Goal: Check status: Check status

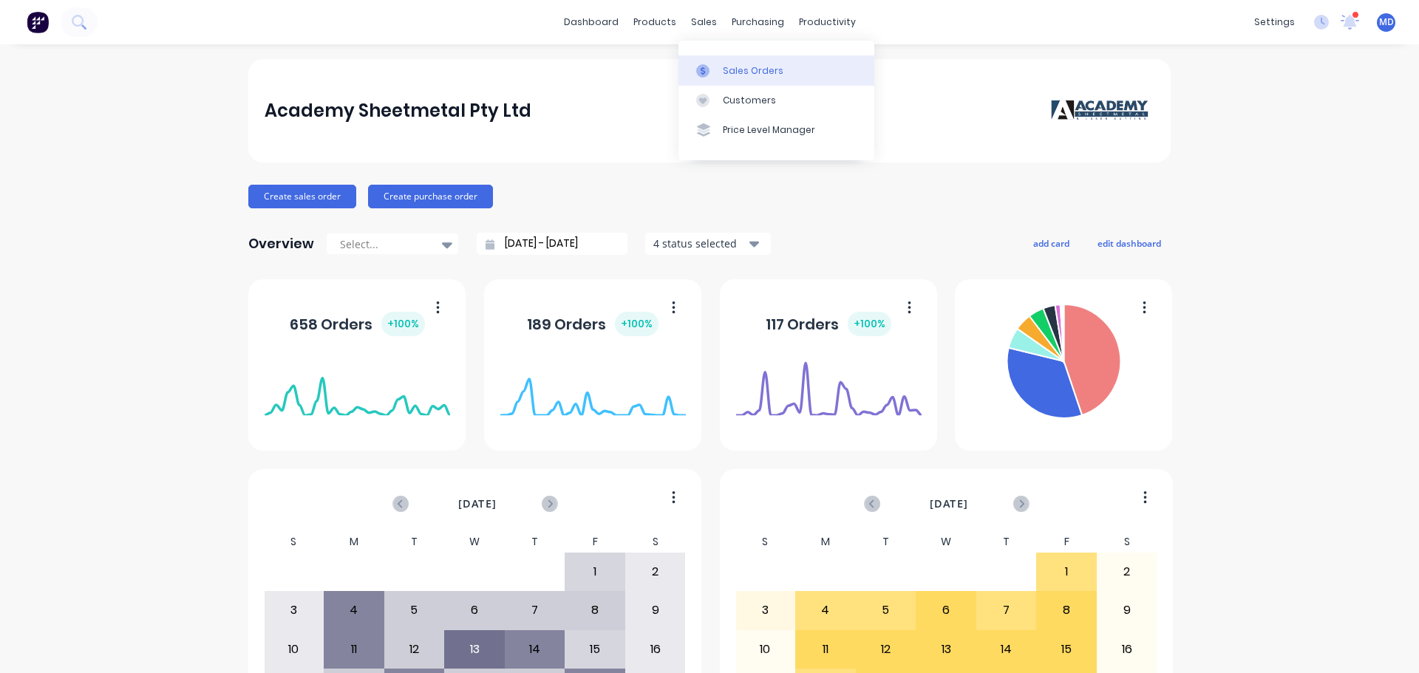
click at [714, 73] on div at bounding box center [707, 70] width 22 height 13
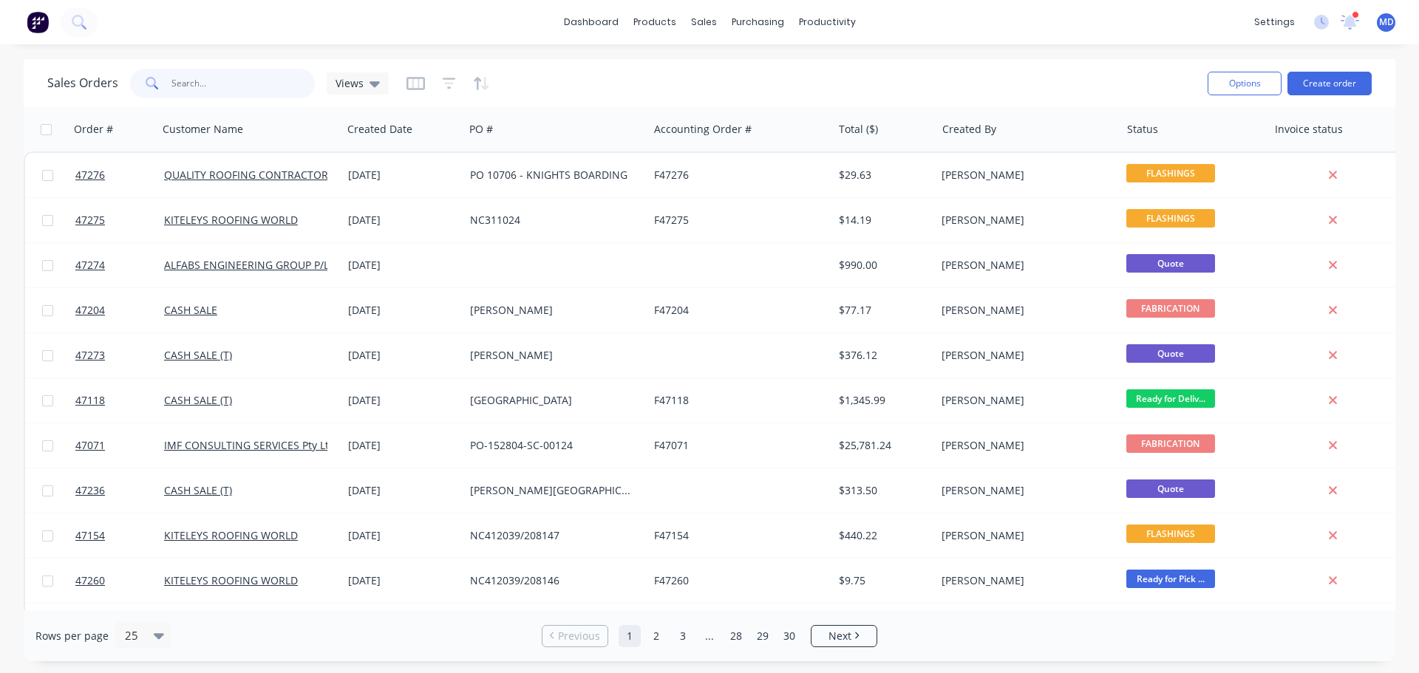
click at [192, 85] on input "text" at bounding box center [243, 84] width 144 height 30
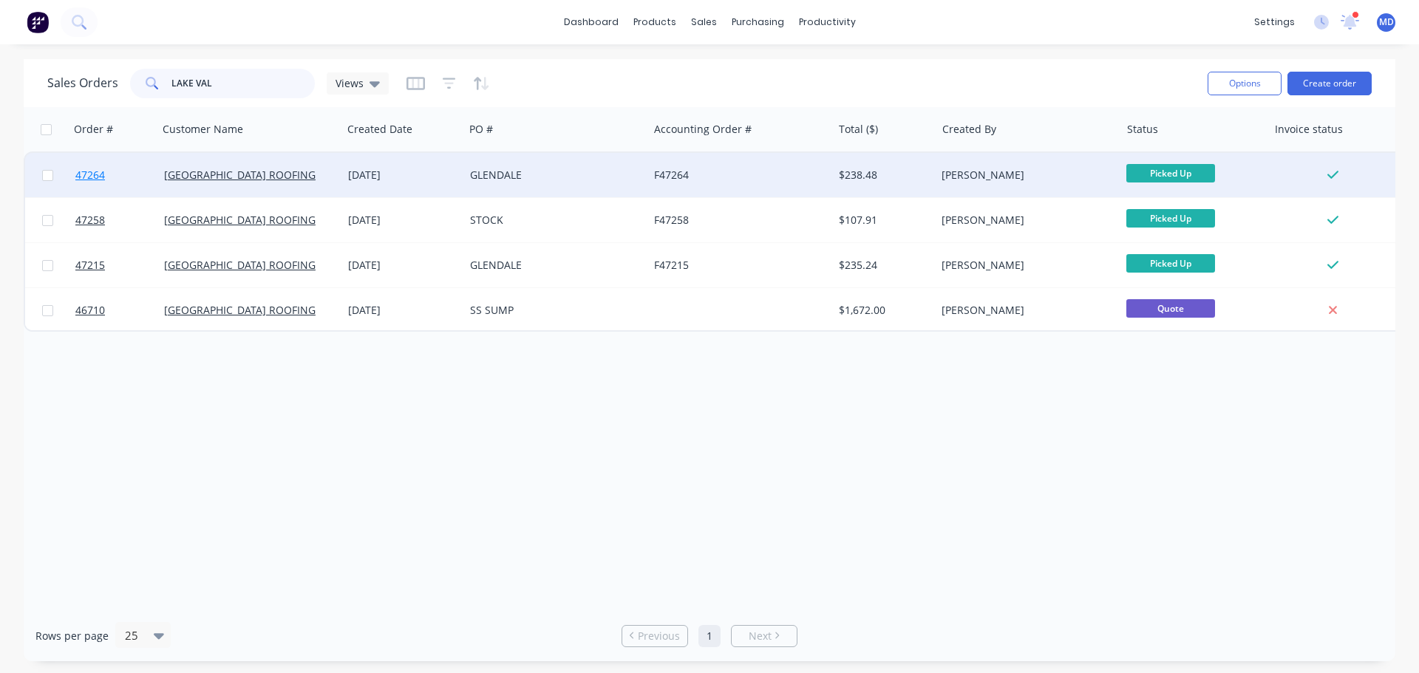
type input "LAKE VAL"
click at [106, 172] on link "47264" at bounding box center [119, 175] width 89 height 44
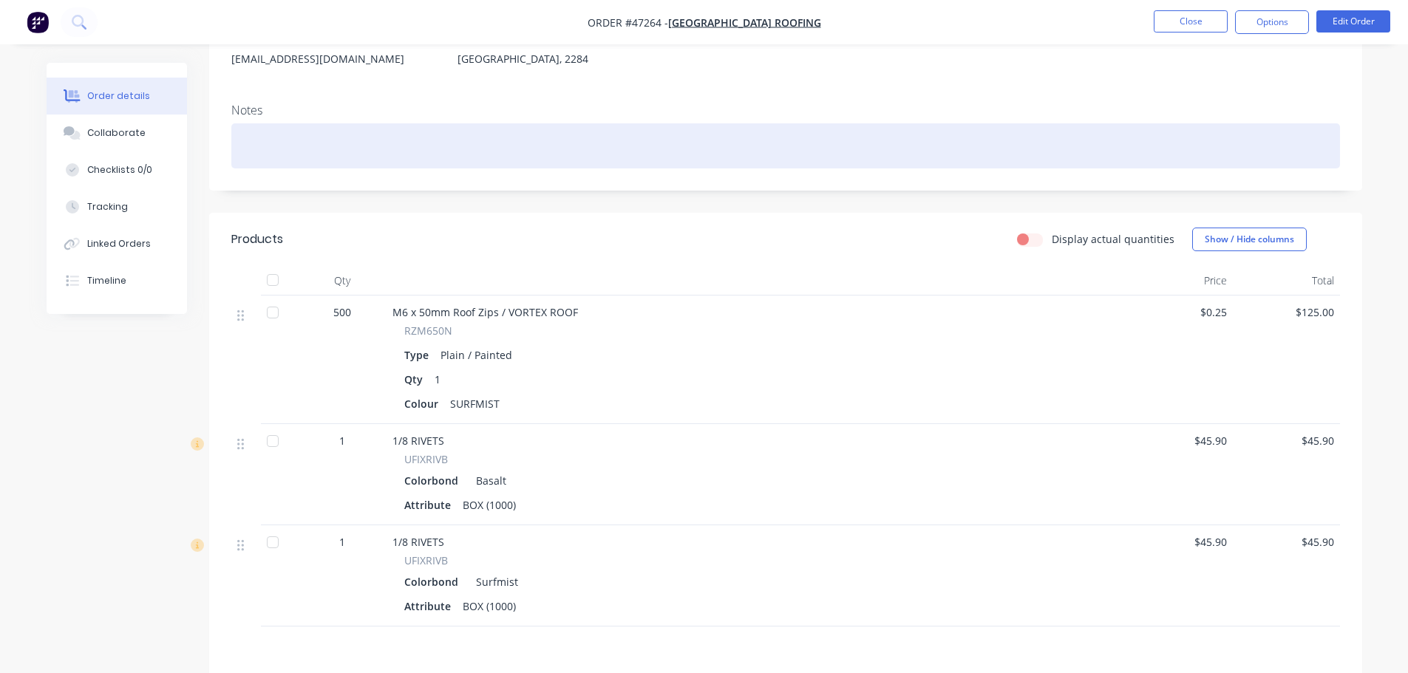
scroll to position [382, 0]
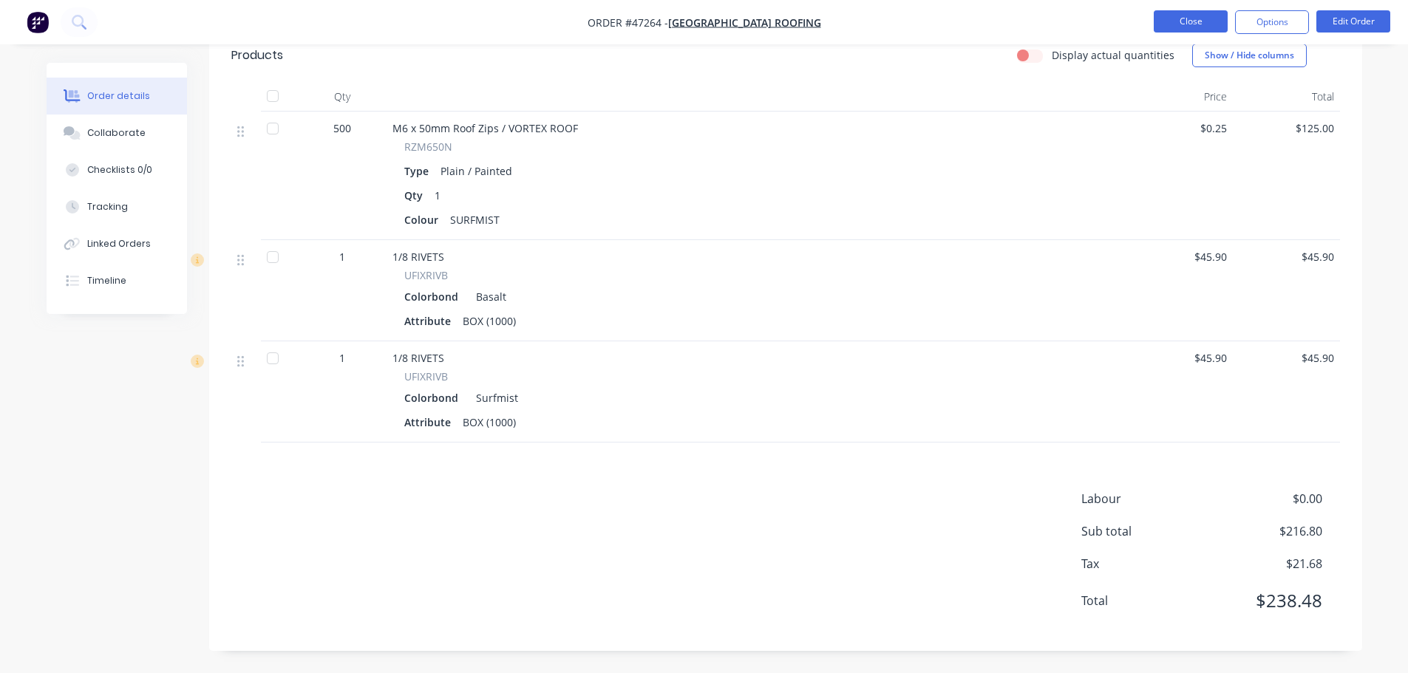
click at [1203, 13] on button "Close" at bounding box center [1191, 21] width 74 height 22
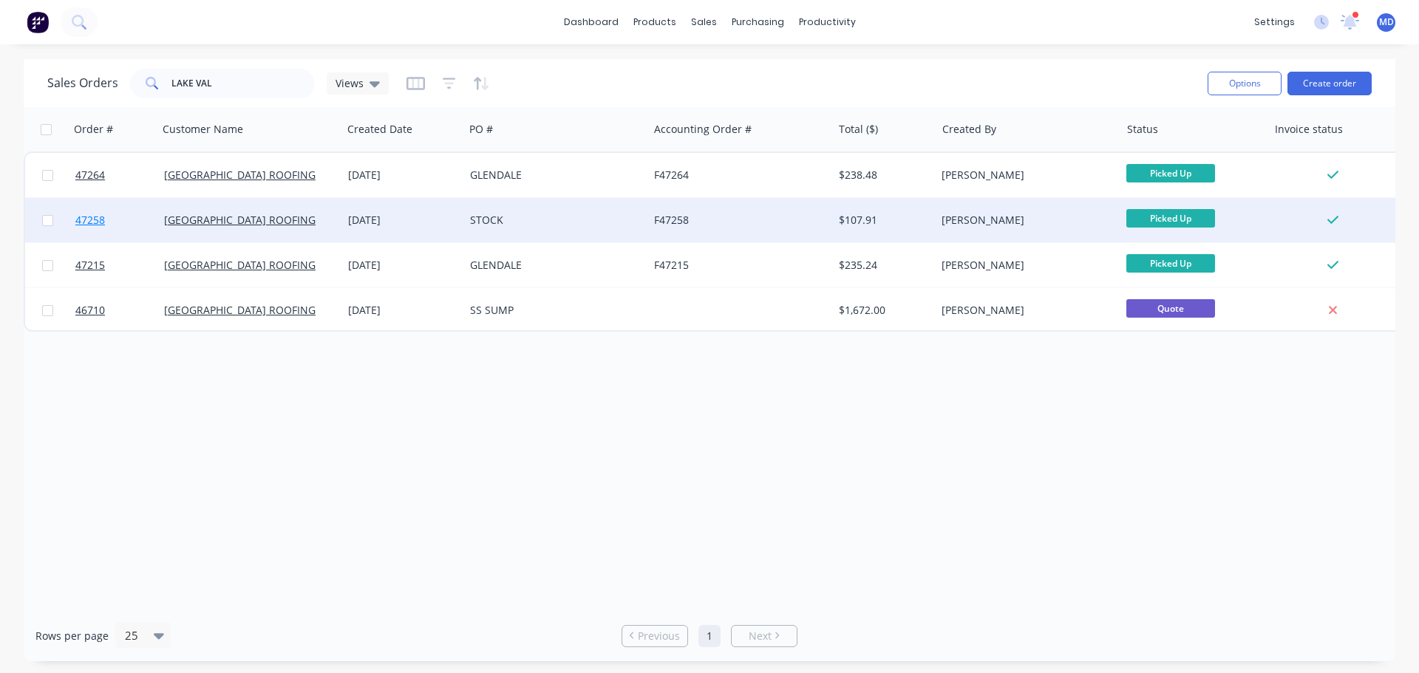
click at [79, 222] on span "47258" at bounding box center [90, 220] width 30 height 15
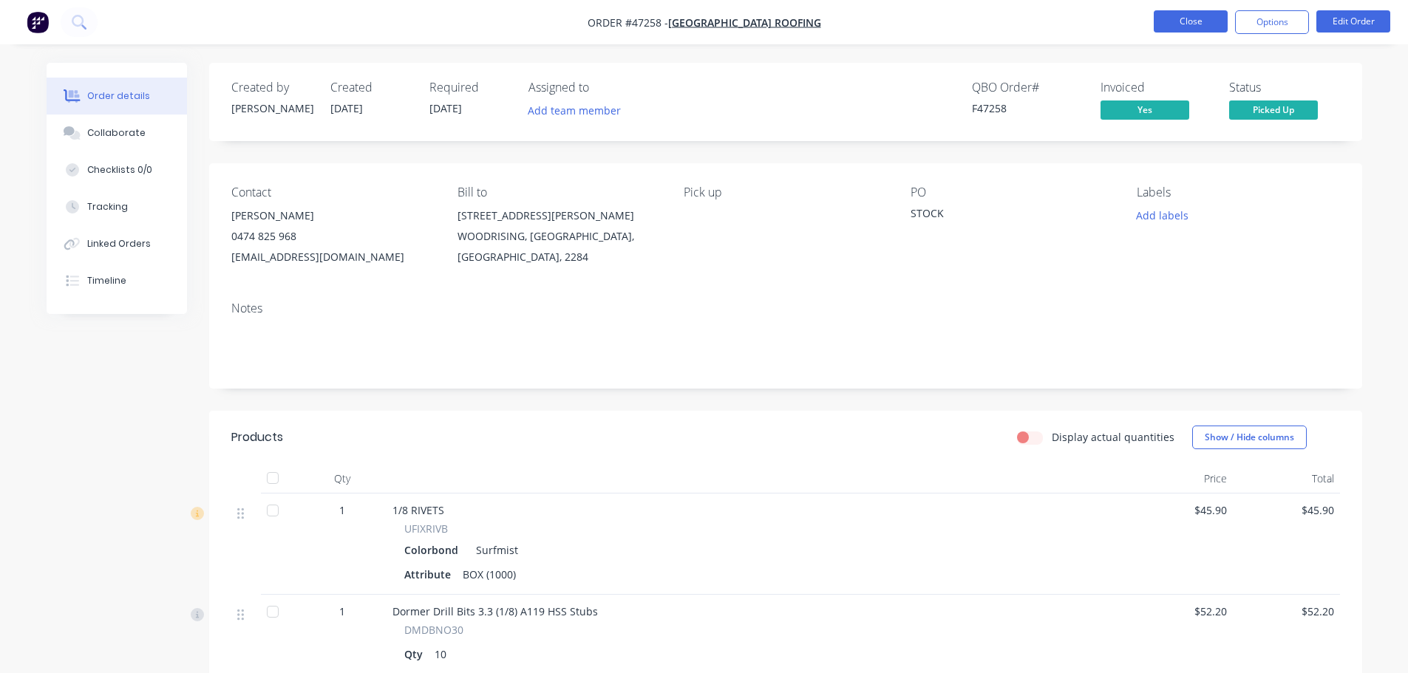
click at [1177, 16] on button "Close" at bounding box center [1191, 21] width 74 height 22
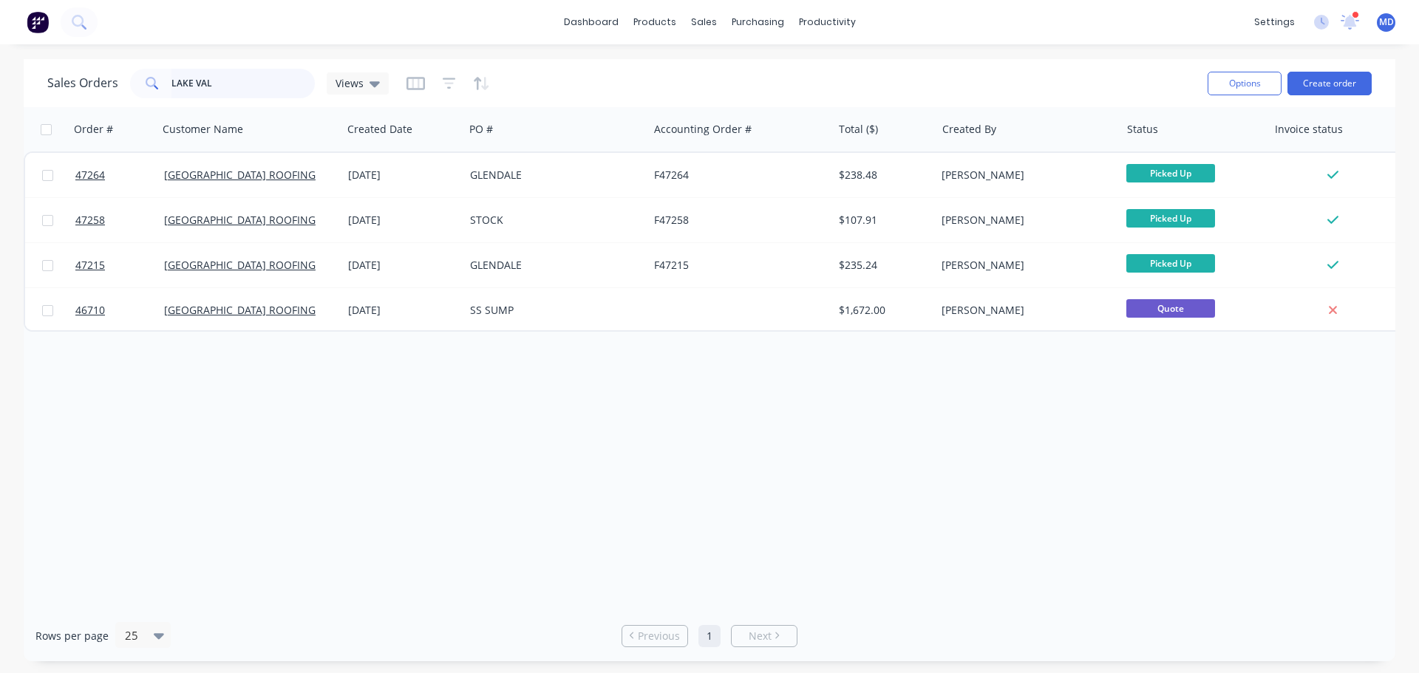
click at [234, 82] on input "LAKE VAL" at bounding box center [243, 84] width 144 height 30
type input "L"
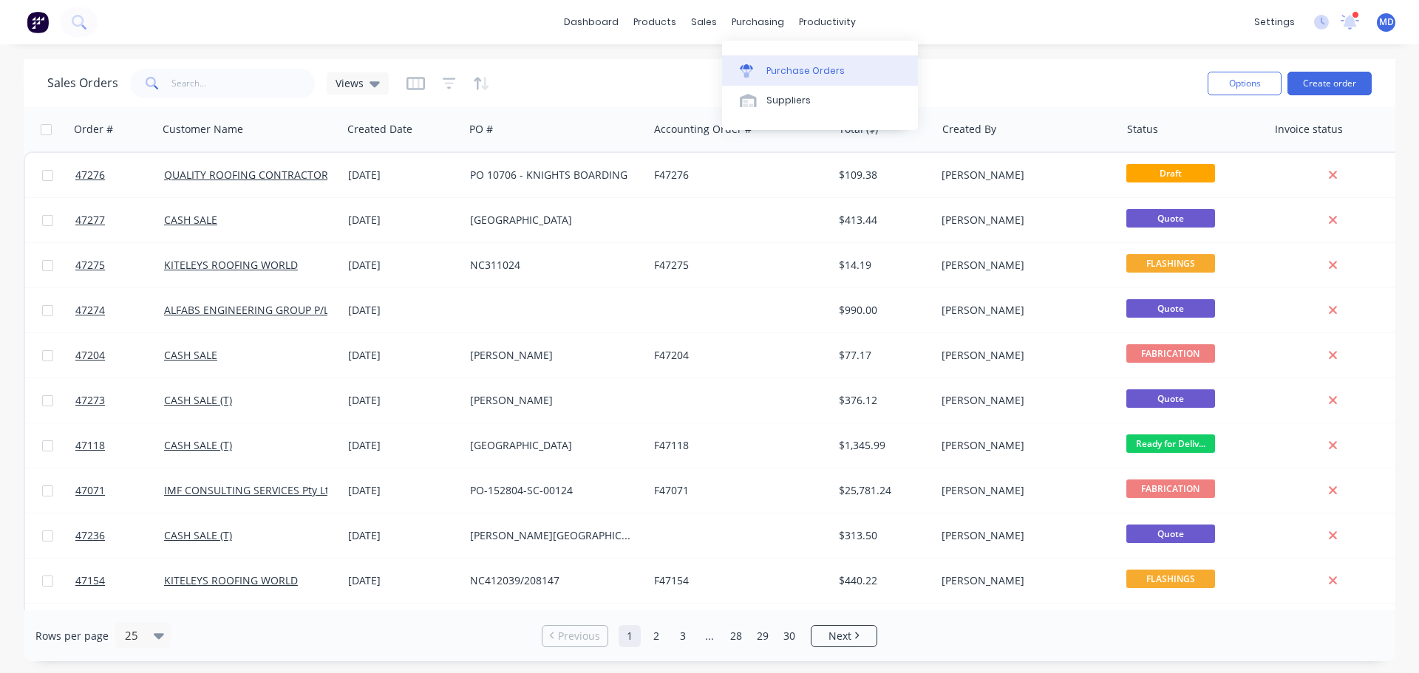
drag, startPoint x: 764, startPoint y: 72, endPoint x: 741, endPoint y: 71, distance: 22.9
click at [764, 72] on link "Purchase Orders" at bounding box center [820, 70] width 196 height 30
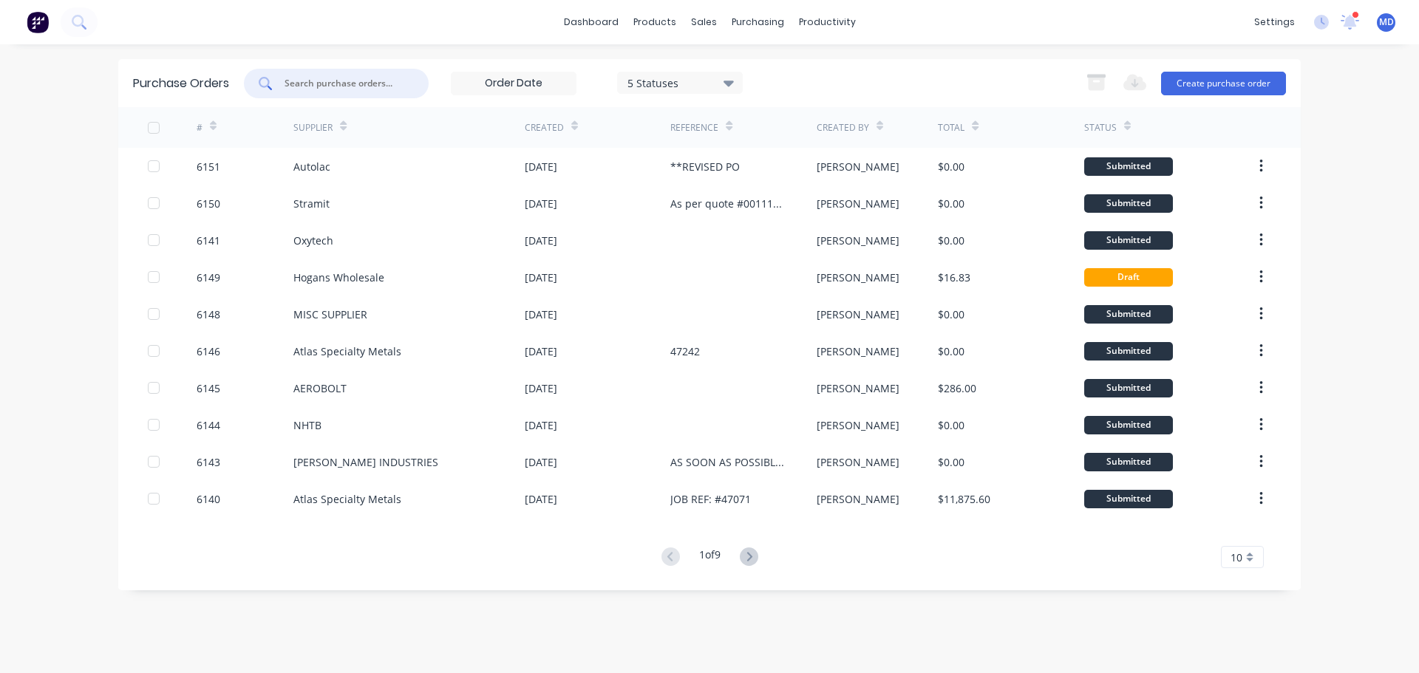
click at [350, 90] on input "text" at bounding box center [344, 83] width 123 height 15
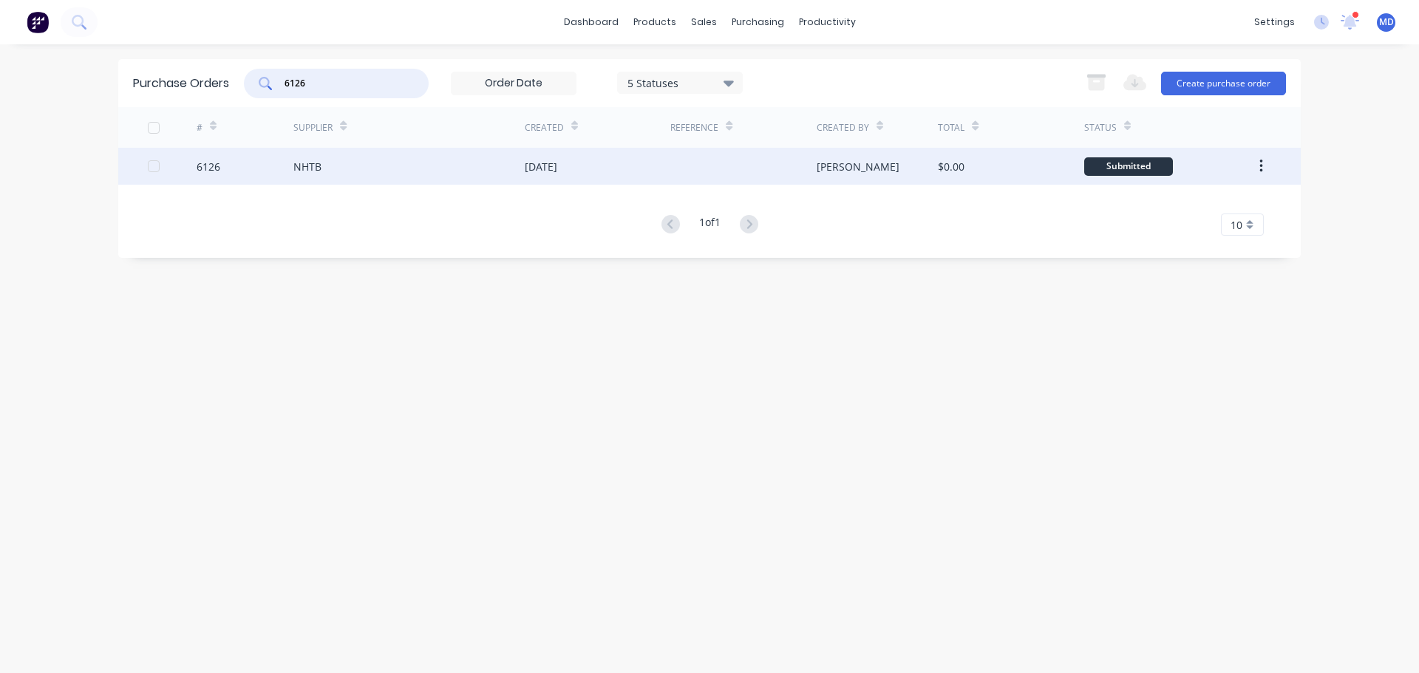
type input "6126"
click at [205, 170] on div "6126" at bounding box center [209, 167] width 24 height 16
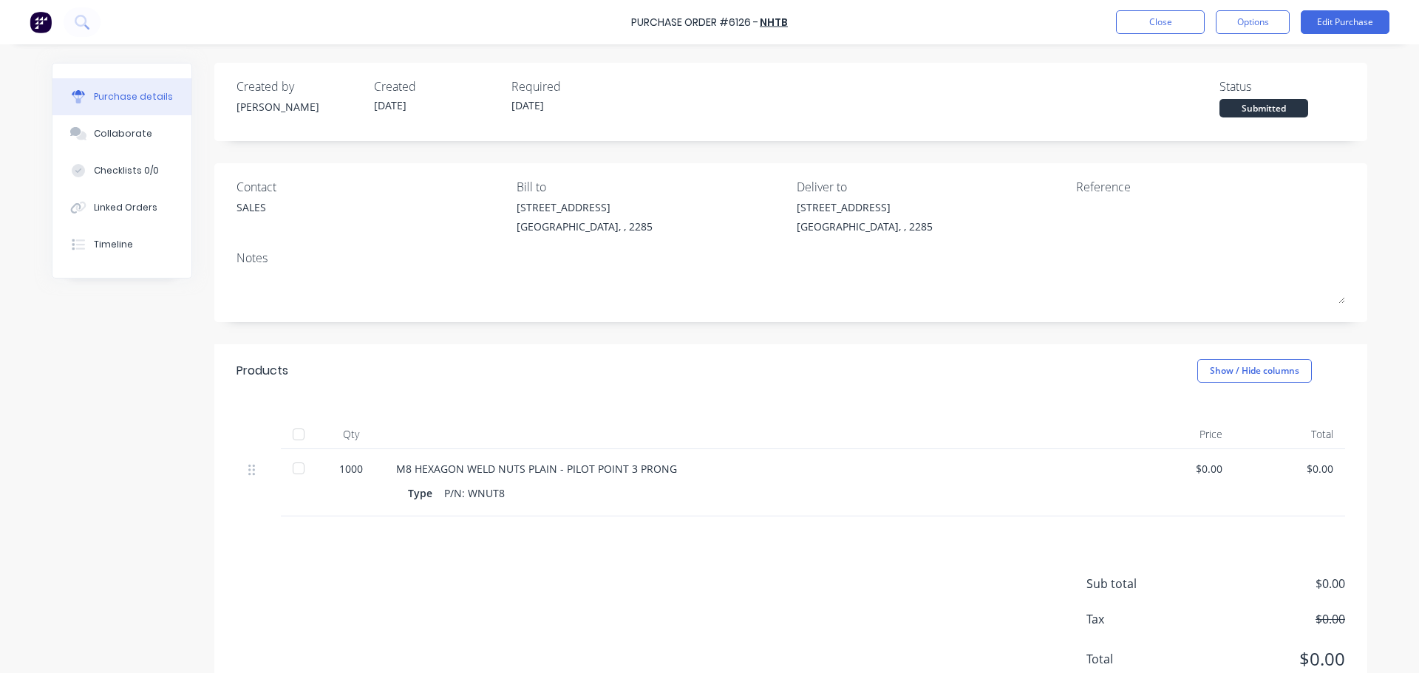
click at [294, 434] on div at bounding box center [299, 435] width 30 height 30
click at [118, 203] on div "Linked Orders" at bounding box center [126, 207] width 64 height 13
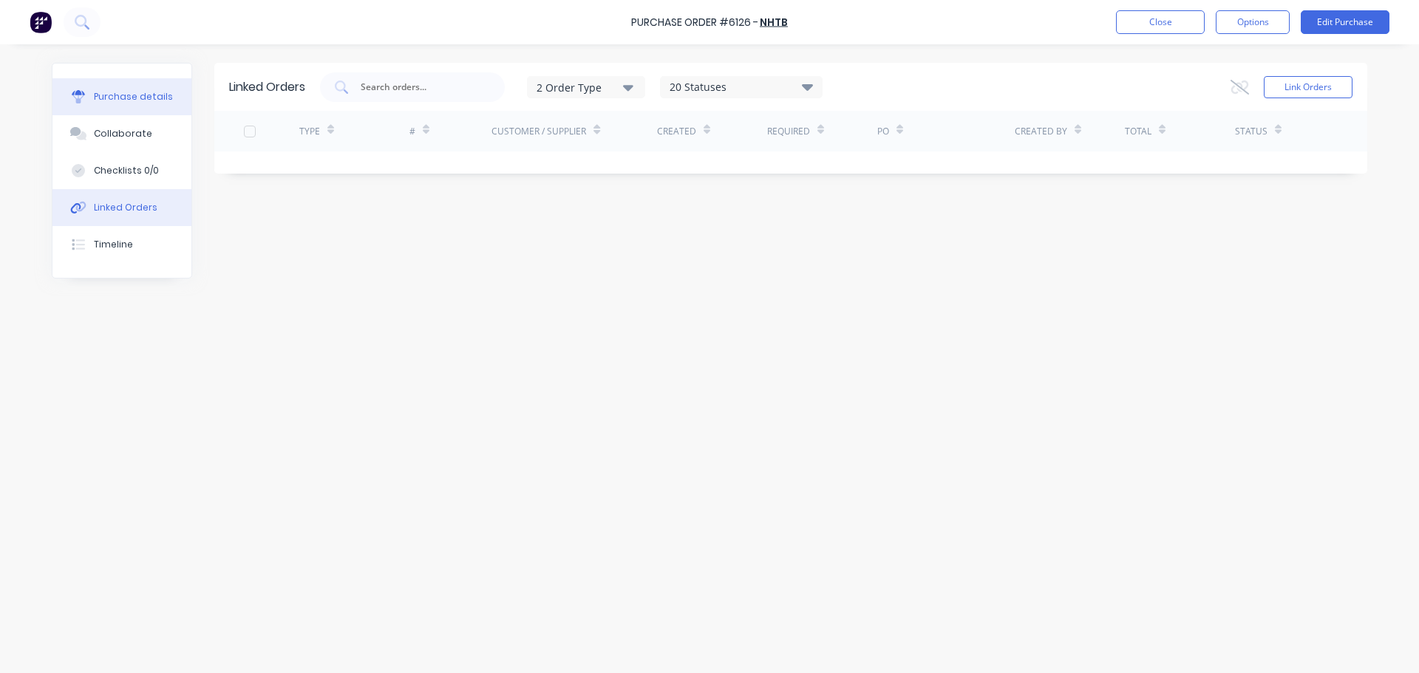
click at [128, 97] on div "Purchase details" at bounding box center [133, 96] width 79 height 13
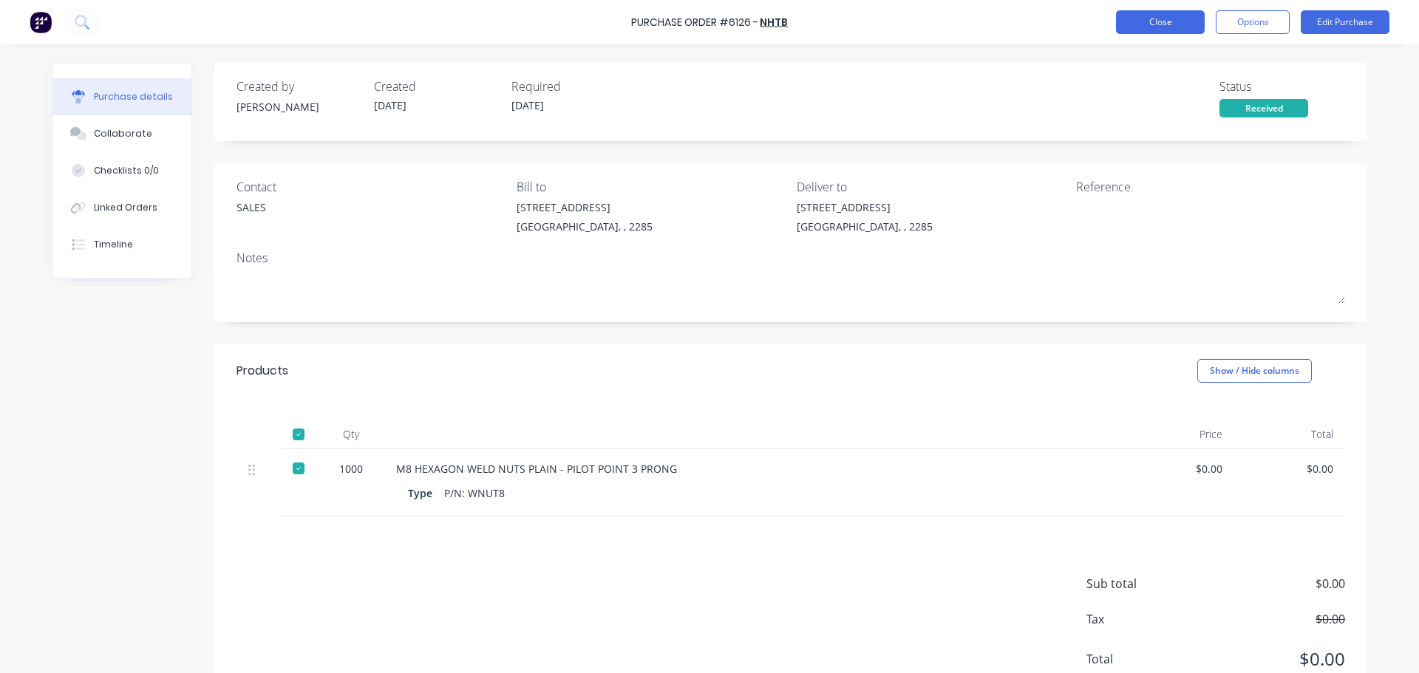
click at [1146, 24] on button "Close" at bounding box center [1160, 22] width 89 height 24
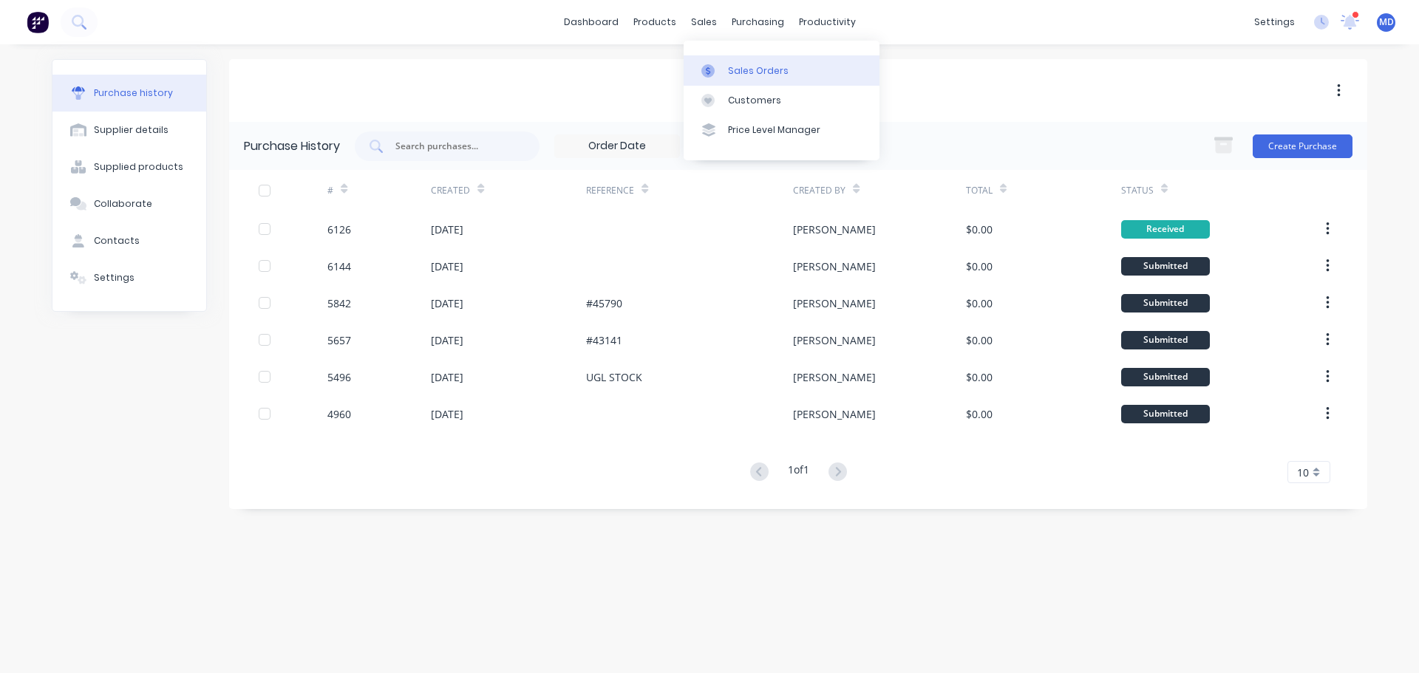
click at [737, 77] on div "Sales Orders" at bounding box center [758, 70] width 61 height 13
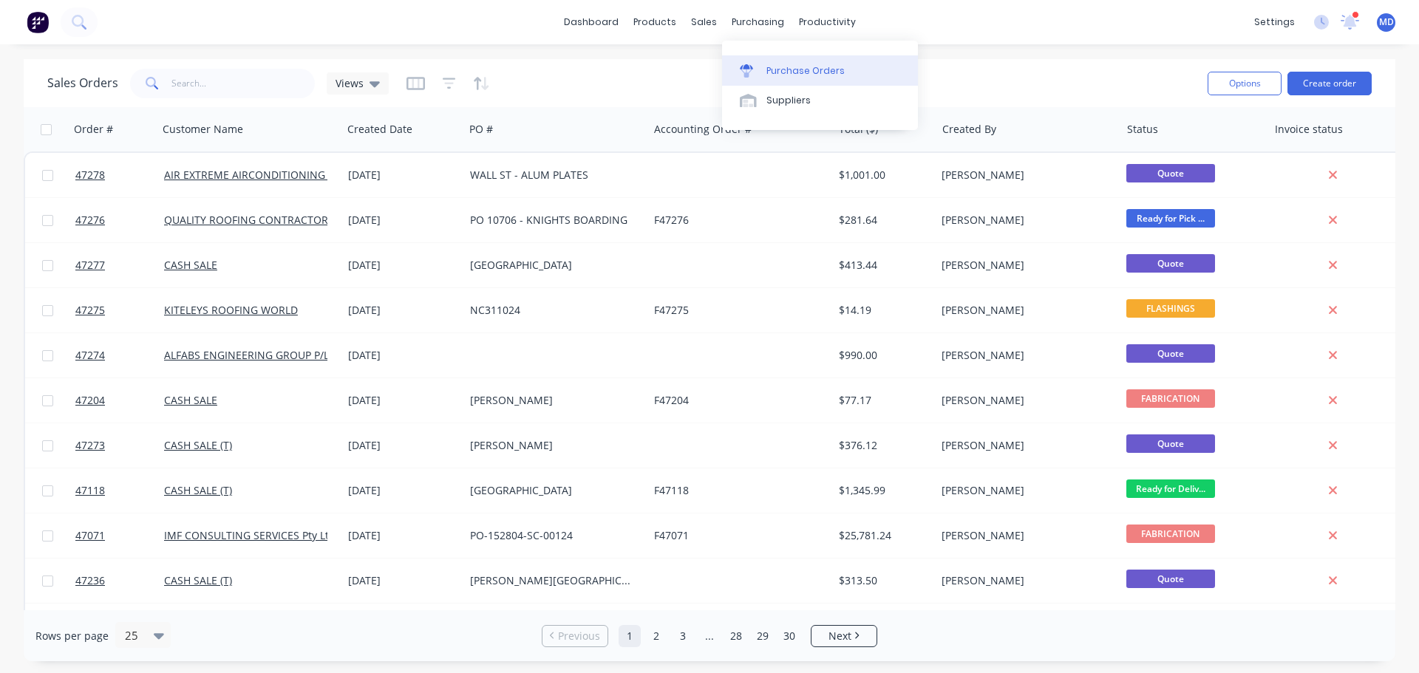
click at [772, 71] on div "Purchase Orders" at bounding box center [805, 70] width 78 height 13
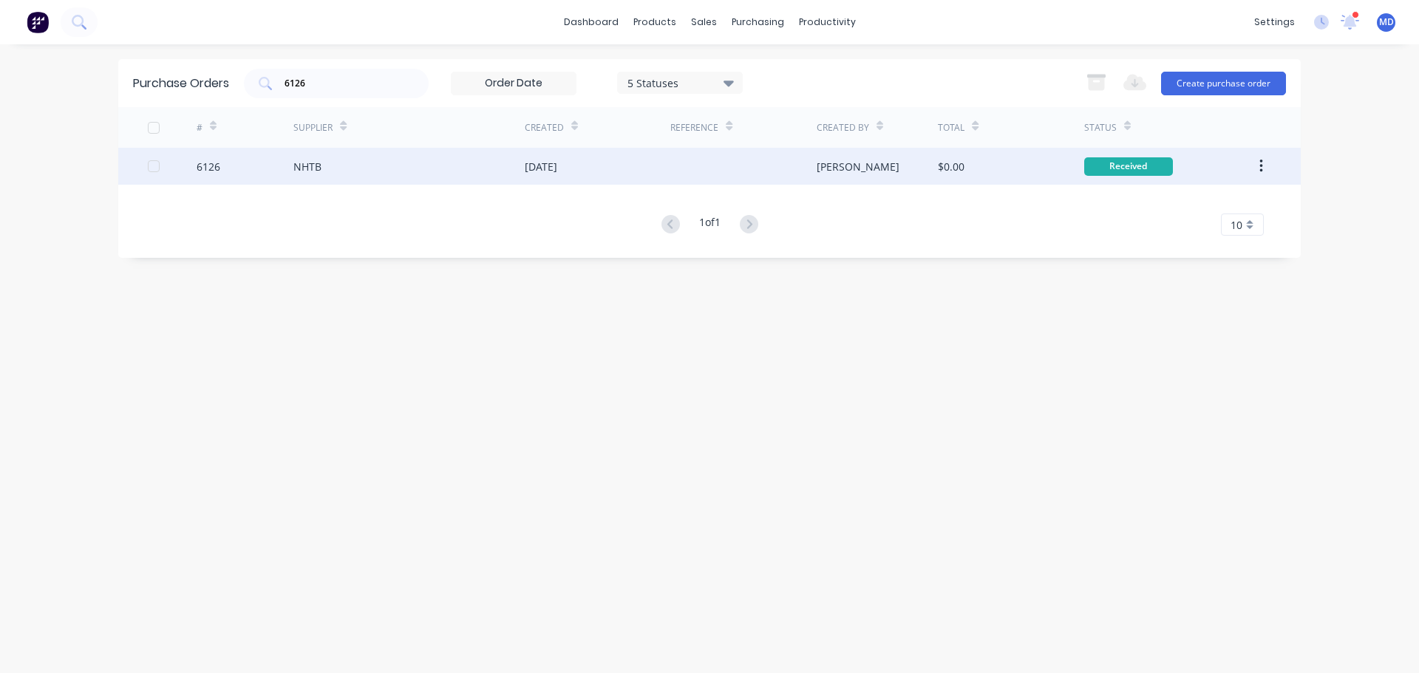
click at [225, 162] on div "6126" at bounding box center [246, 166] width 98 height 37
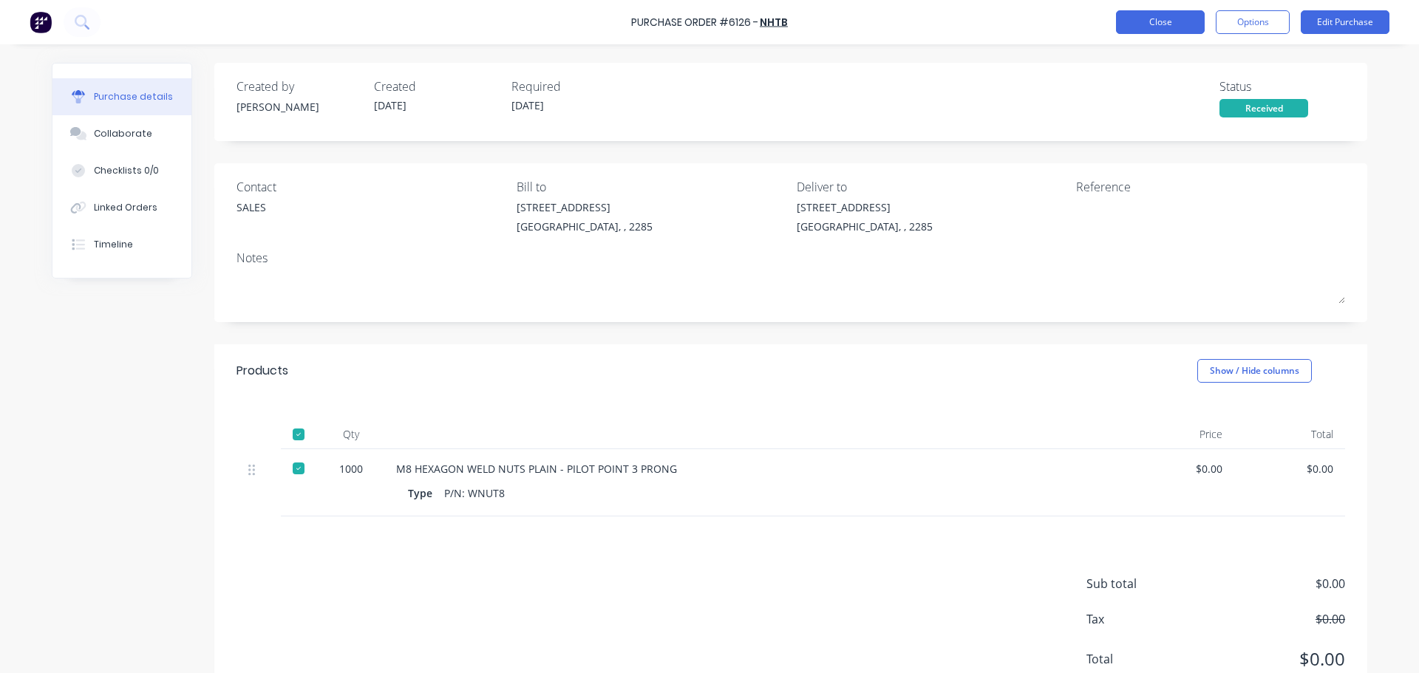
click at [1189, 24] on button "Close" at bounding box center [1160, 22] width 89 height 24
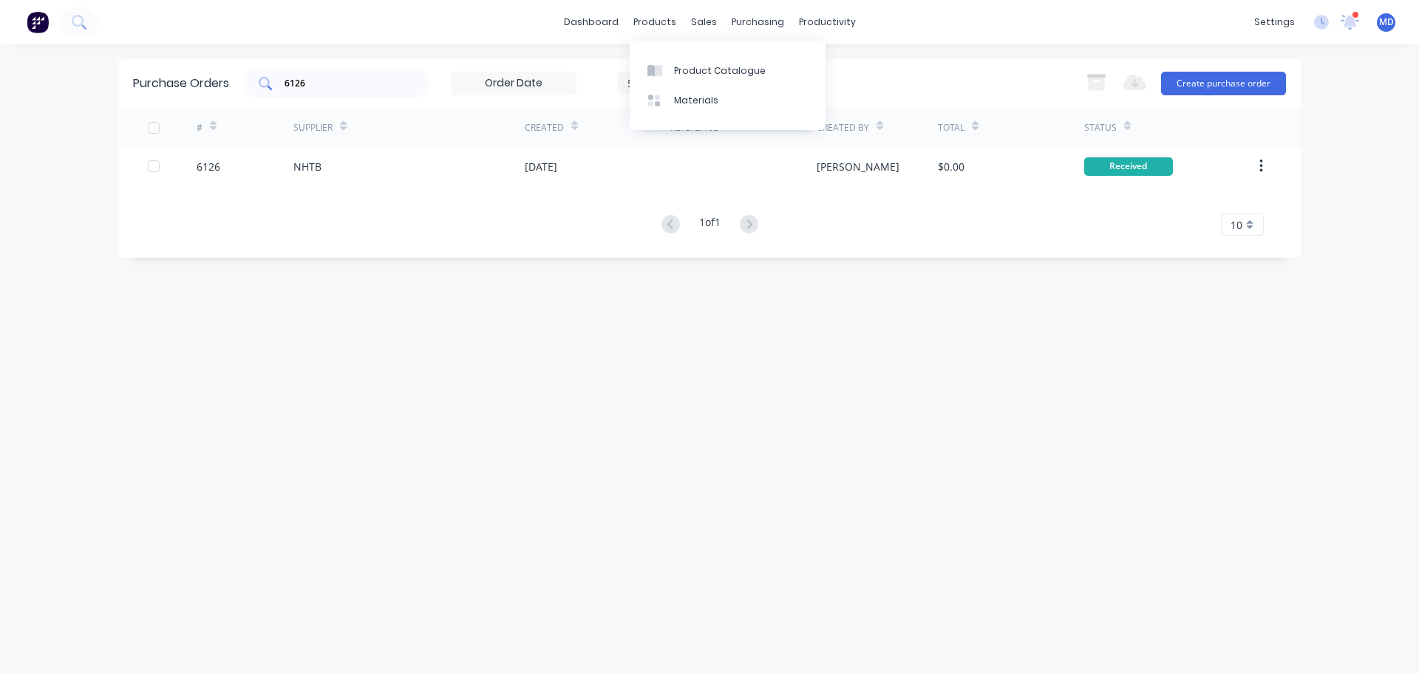
click at [382, 72] on div "6126" at bounding box center [336, 84] width 185 height 30
type input "6"
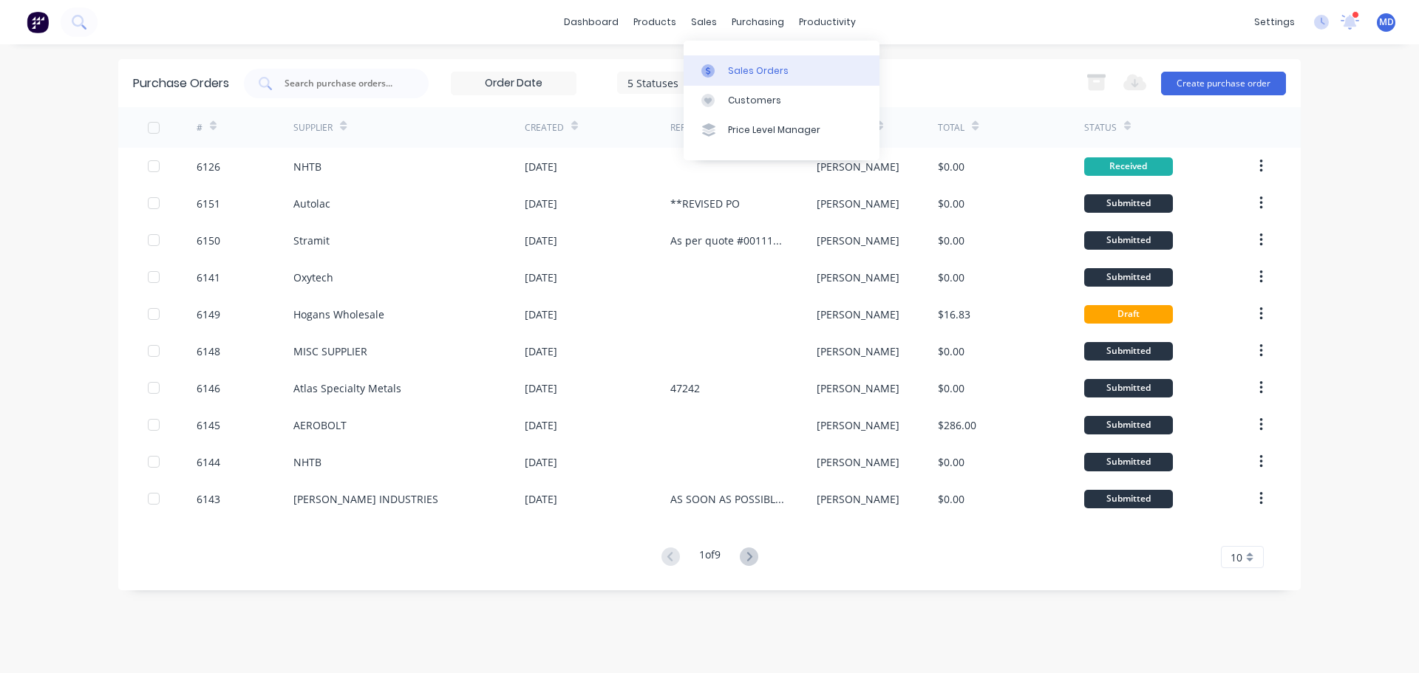
click at [715, 70] on div at bounding box center [712, 70] width 22 height 13
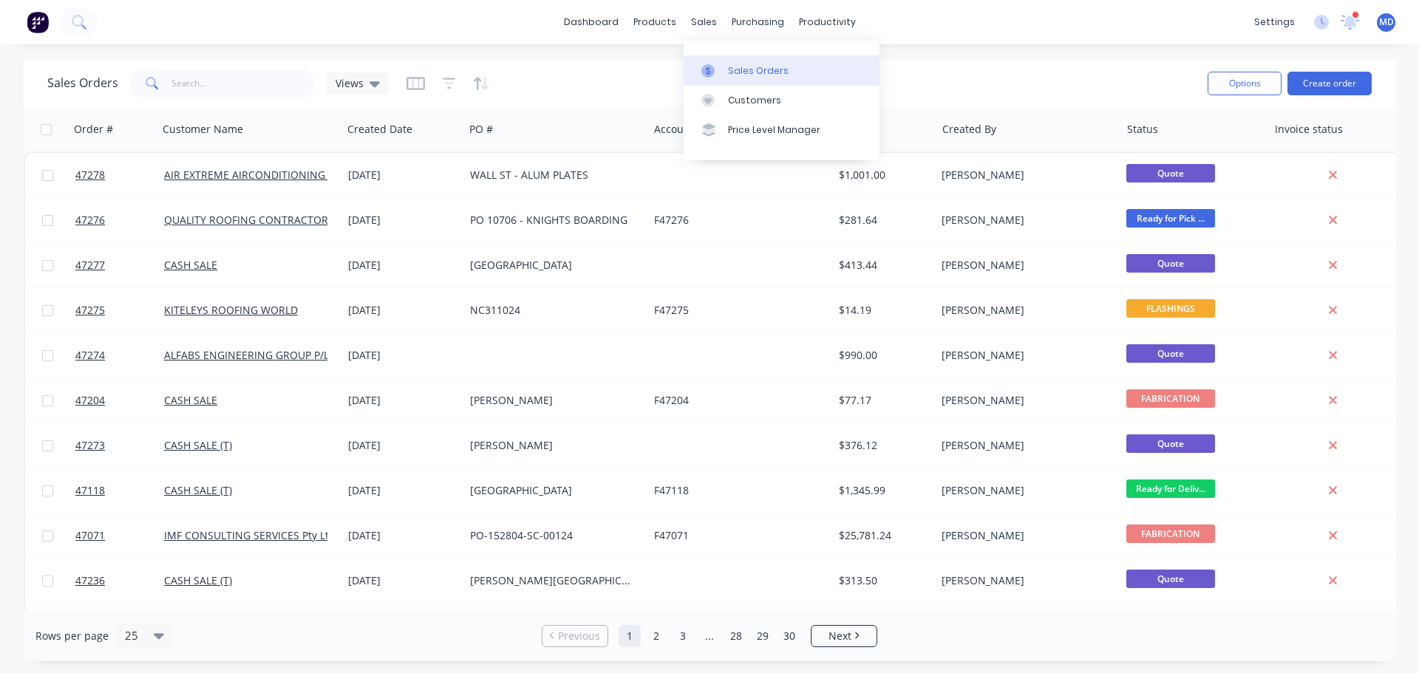
click at [722, 75] on div at bounding box center [712, 70] width 22 height 13
click at [217, 80] on input "text" at bounding box center [243, 84] width 144 height 30
type input "36"
